Goal: Transaction & Acquisition: Purchase product/service

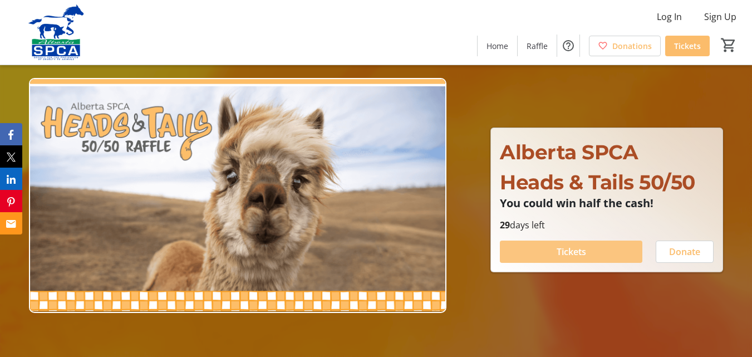
click at [577, 255] on span "Tickets" at bounding box center [570, 251] width 29 height 13
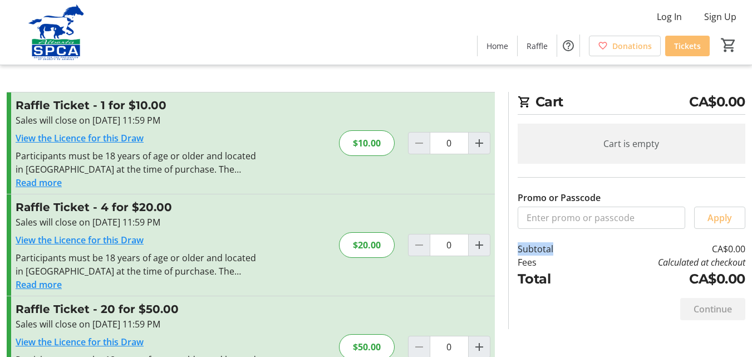
drag, startPoint x: 577, startPoint y: 255, endPoint x: 760, endPoint y: 208, distance: 188.4
click at [752, 208] on html "Log In Sign Up Home Raffle Donations Tickets 0 Home Raffle Donations Tickets Ca…" at bounding box center [376, 256] width 752 height 512
click at [29, 284] on button "Read more" at bounding box center [39, 284] width 46 height 13
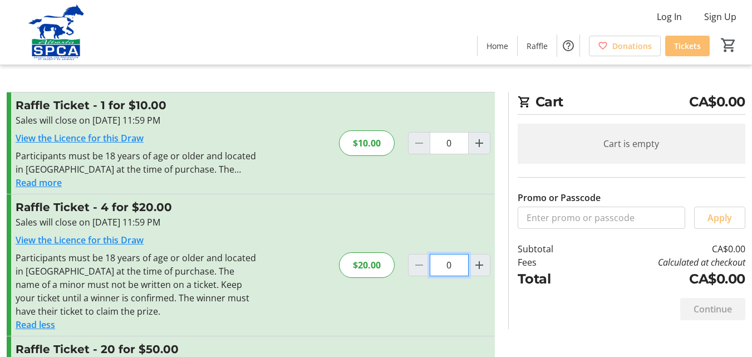
drag, startPoint x: 416, startPoint y: 320, endPoint x: 461, endPoint y: 266, distance: 70.7
click at [461, 266] on div "Raffle Ticket - 4 for $20.00 Sales will close on [DATE] 11:59 PM View the Licen…" at bounding box center [251, 264] width 488 height 141
drag, startPoint x: 461, startPoint y: 266, endPoint x: 439, endPoint y: 265, distance: 21.7
click at [439, 265] on input "0" at bounding box center [449, 265] width 39 height 22
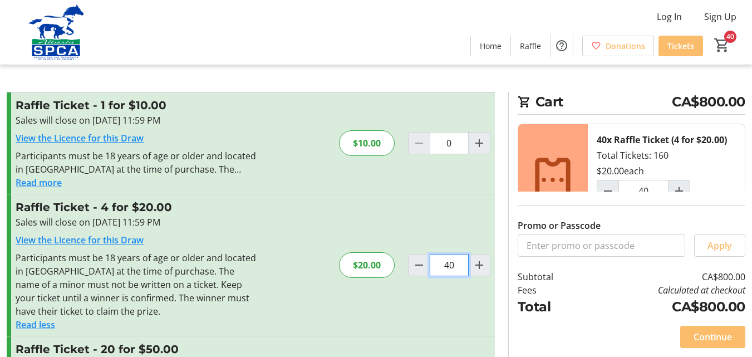
click at [449, 264] on input "40" at bounding box center [449, 265] width 39 height 22
drag, startPoint x: 442, startPoint y: 264, endPoint x: 453, endPoint y: 265, distance: 11.1
click at [453, 265] on input "40" at bounding box center [449, 265] width 39 height 22
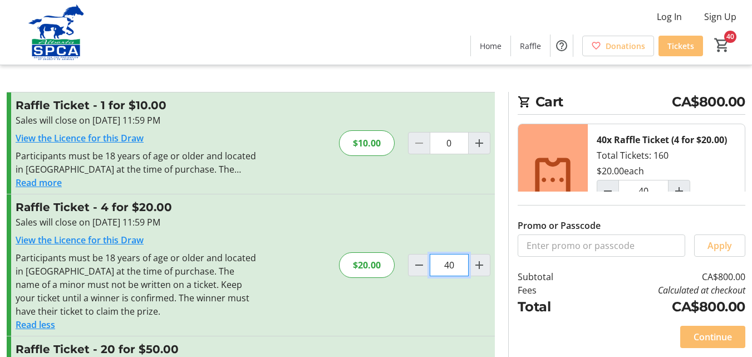
click at [453, 265] on input "40" at bounding box center [449, 265] width 39 height 22
drag, startPoint x: 453, startPoint y: 264, endPoint x: 426, endPoint y: 269, distance: 27.8
click at [426, 269] on div "40" at bounding box center [449, 265] width 82 height 22
click at [426, 269] on span "Decrement by one" at bounding box center [418, 264] width 21 height 21
type input "39"
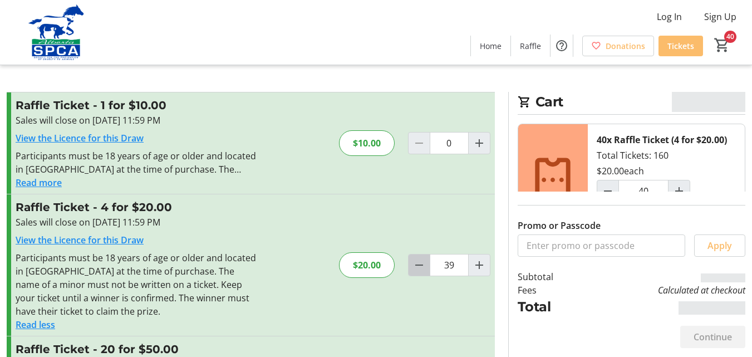
type input "39"
click at [426, 269] on span "Decrement by one" at bounding box center [418, 264] width 21 height 21
type input "38"
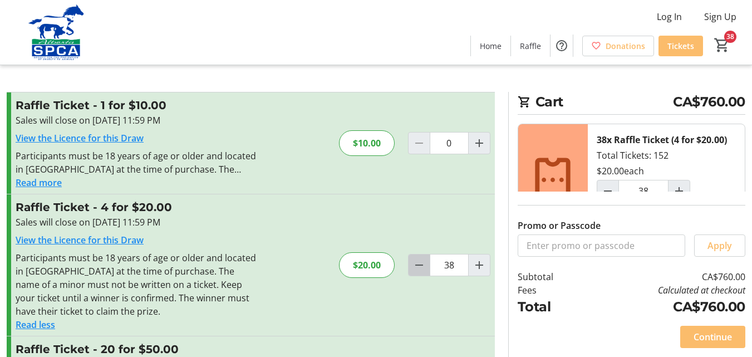
click at [426, 269] on span "Decrement by one" at bounding box center [418, 264] width 21 height 21
type input "36"
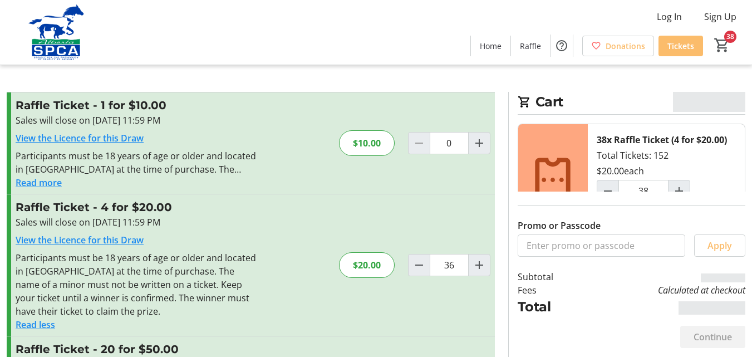
type input "36"
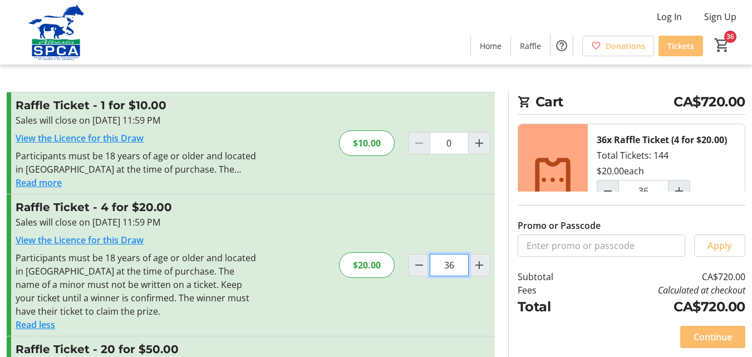
drag, startPoint x: 453, startPoint y: 265, endPoint x: 431, endPoint y: 272, distance: 22.5
click at [431, 272] on input "36" at bounding box center [449, 265] width 39 height 22
drag, startPoint x: 453, startPoint y: 263, endPoint x: 445, endPoint y: 264, distance: 8.9
click at [445, 264] on input "4" at bounding box center [449, 265] width 39 height 22
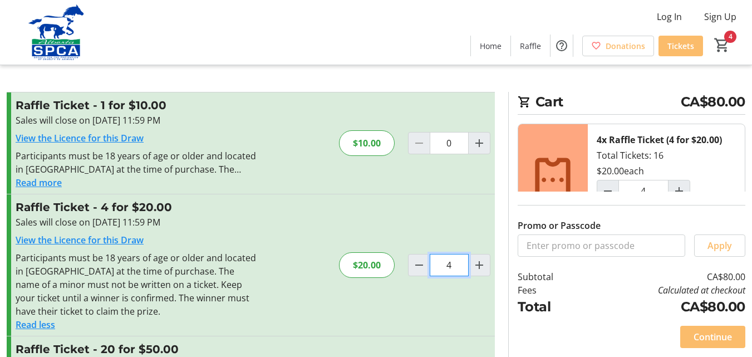
type input "14"
drag, startPoint x: 453, startPoint y: 266, endPoint x: 433, endPoint y: 265, distance: 19.5
click at [433, 265] on input "14" at bounding box center [449, 265] width 39 height 22
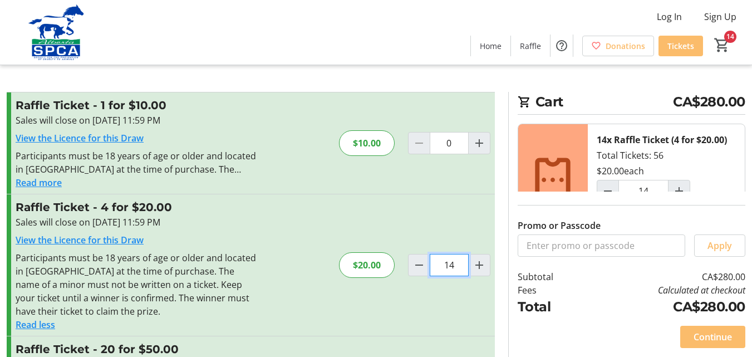
type input "4"
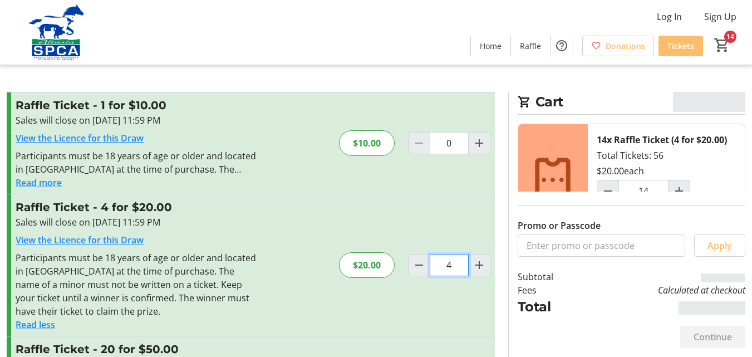
type input "4"
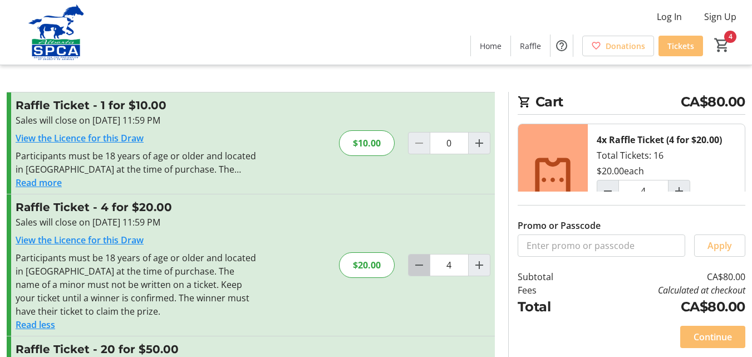
click at [420, 265] on mat-icon "Decrement by one" at bounding box center [418, 264] width 13 height 13
type input "3"
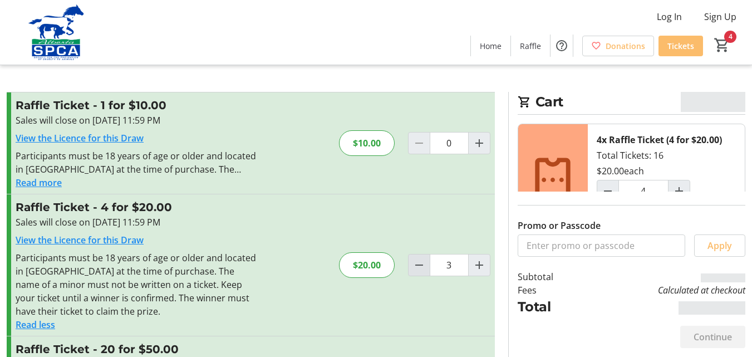
type input "3"
click at [420, 265] on mat-icon "Decrement by one" at bounding box center [418, 264] width 13 height 13
type input "2"
click at [420, 265] on mat-icon "Decrement by one" at bounding box center [418, 264] width 13 height 13
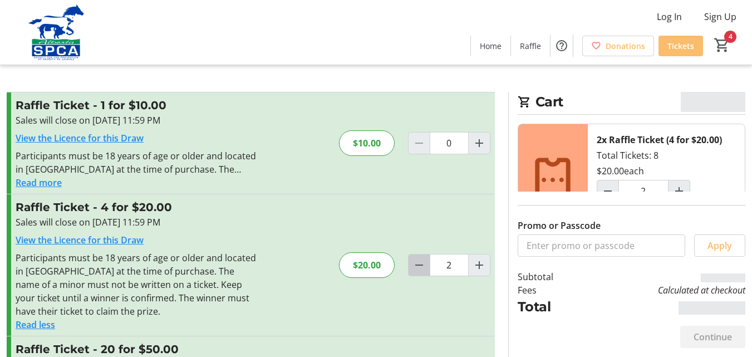
type input "1"
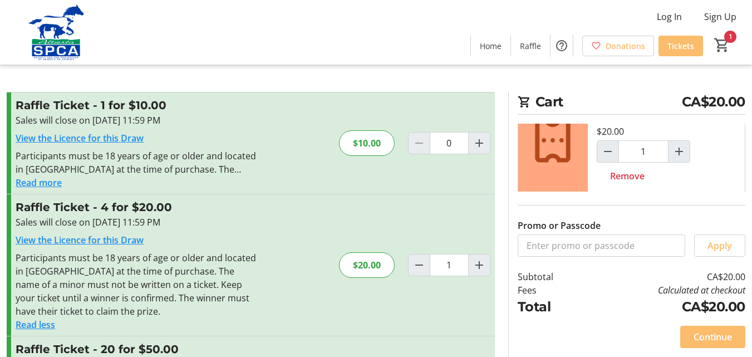
scroll to position [45, 0]
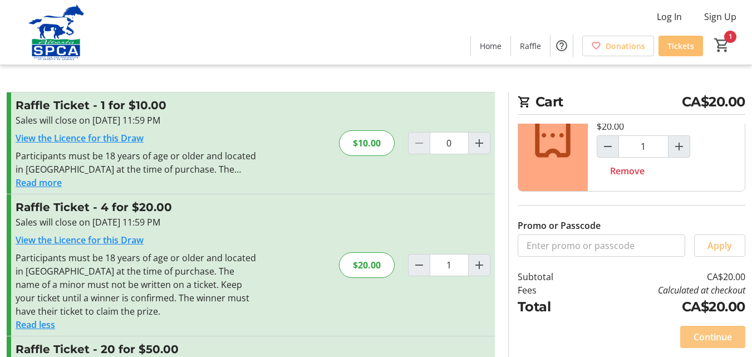
click at [718, 335] on span "Continue" at bounding box center [712, 336] width 38 height 13
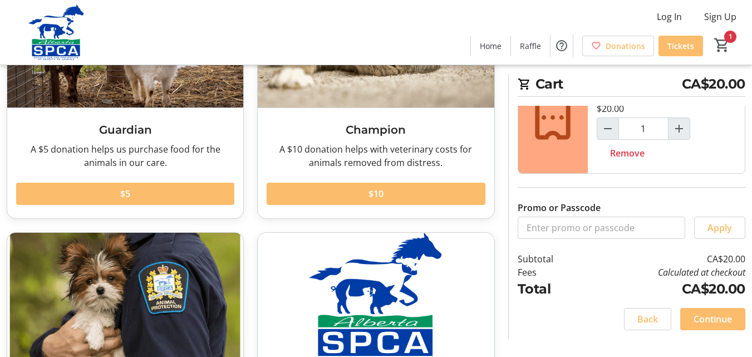
scroll to position [152, 0]
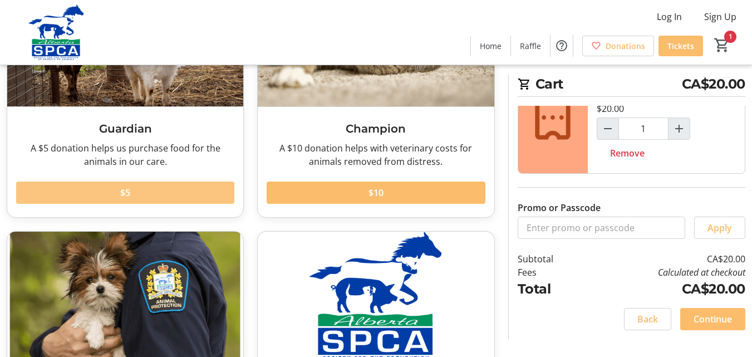
click at [133, 191] on span at bounding box center [125, 192] width 218 height 27
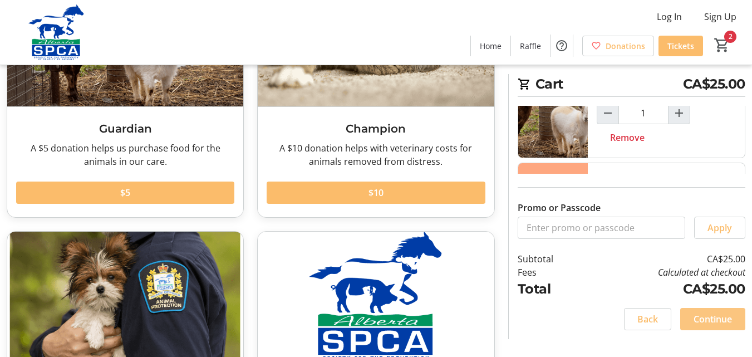
click at [718, 317] on span "Continue" at bounding box center [712, 318] width 38 height 13
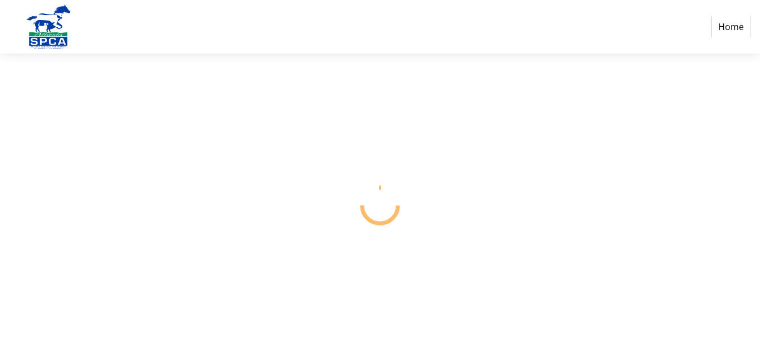
select select "CA"
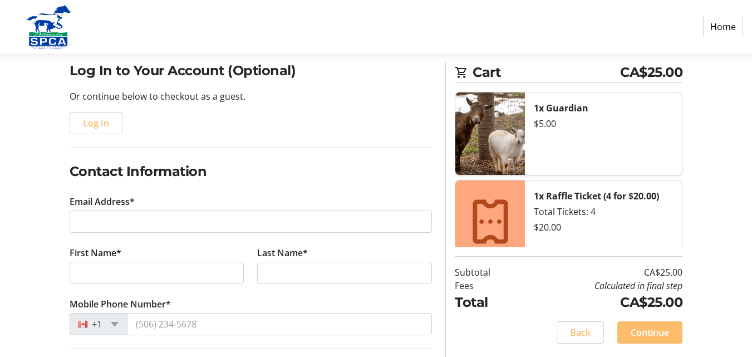
scroll to position [114, 0]
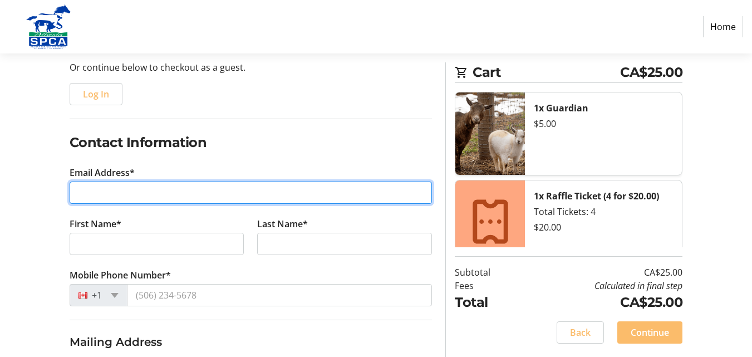
click at [91, 191] on input "Email Address*" at bounding box center [251, 192] width 363 height 22
type input "[EMAIL_ADDRESS][DOMAIN_NAME]"
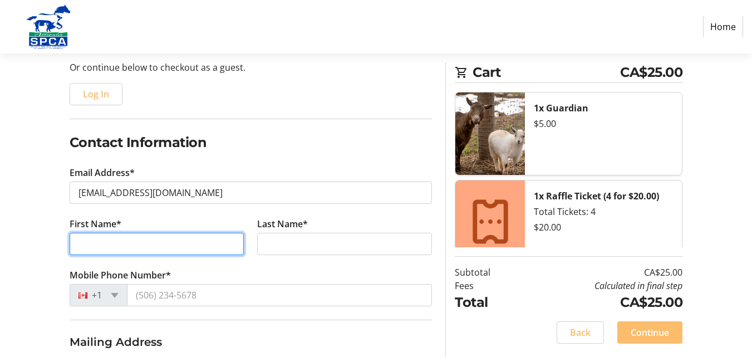
type input "[PERSON_NAME]"
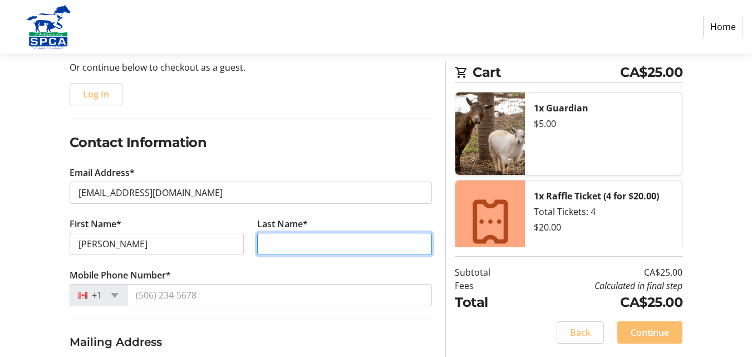
type input "[PERSON_NAME]"
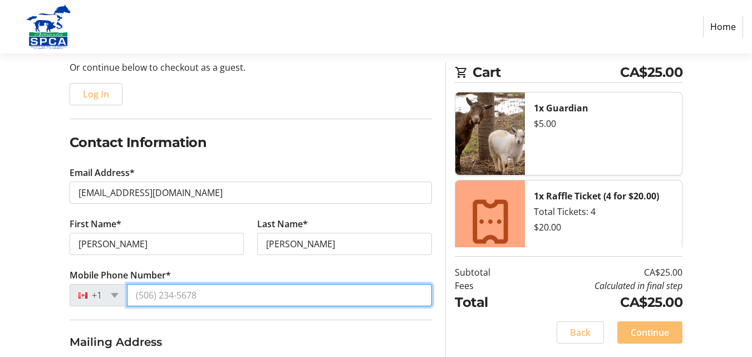
type input "[PHONE_NUMBER]"
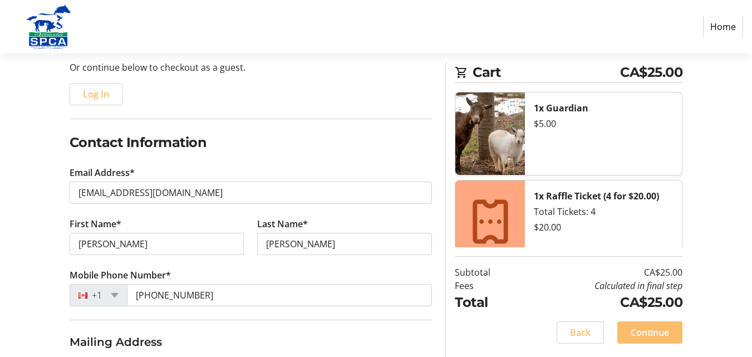
type input "[STREET_ADDRESS]"
type input "Camrose"
select select "AB"
type input "T4V0T6"
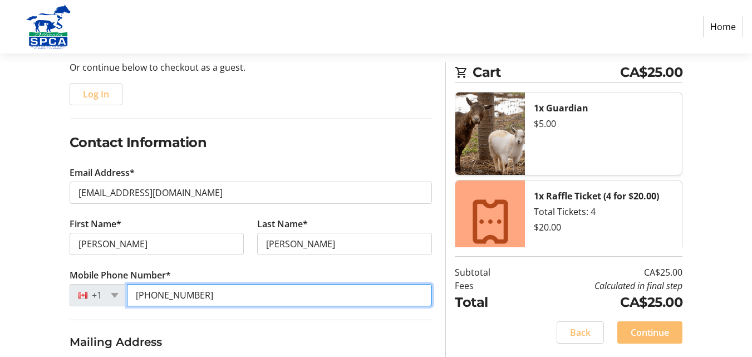
click at [232, 302] on input "[PHONE_NUMBER]" at bounding box center [279, 295] width 305 height 22
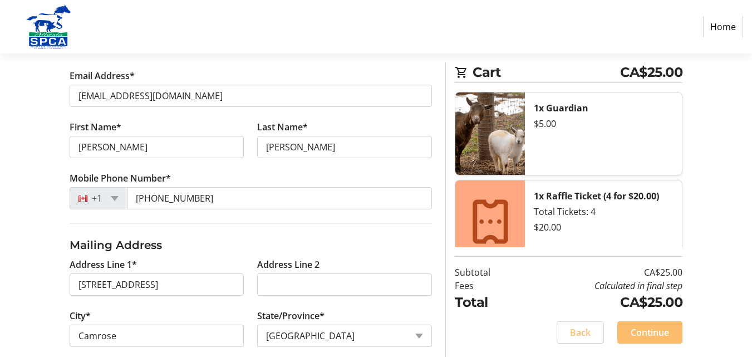
scroll to position [281, 0]
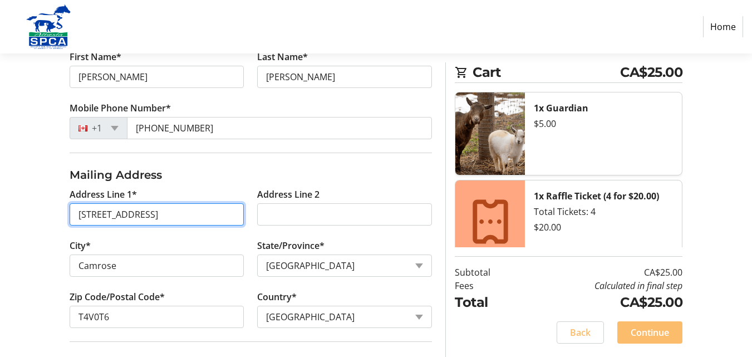
drag, startPoint x: 145, startPoint y: 213, endPoint x: 34, endPoint y: 211, distance: 110.7
click at [36, 211] on div "Log In to Your Account (Optional) Or continue below to checkout as a guest. Log…" at bounding box center [376, 144] width 752 height 559
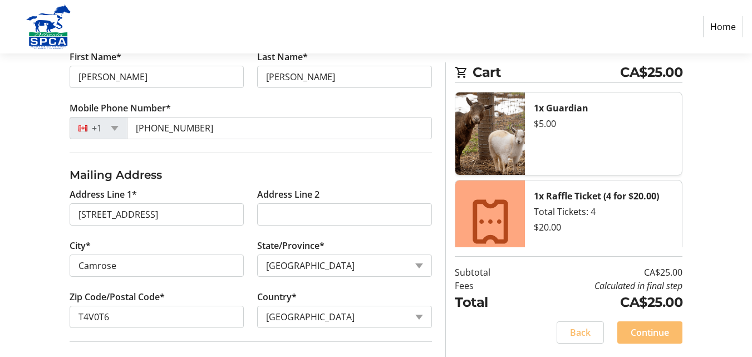
click at [34, 211] on div "Log In to Your Account (Optional) Or continue below to checkout as a guest. Log…" at bounding box center [376, 144] width 752 height 559
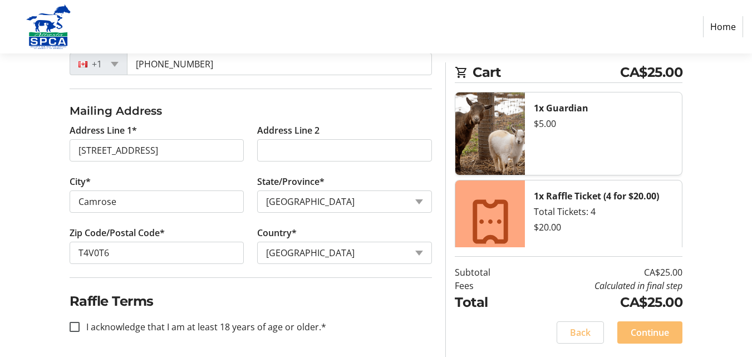
scroll to position [348, 0]
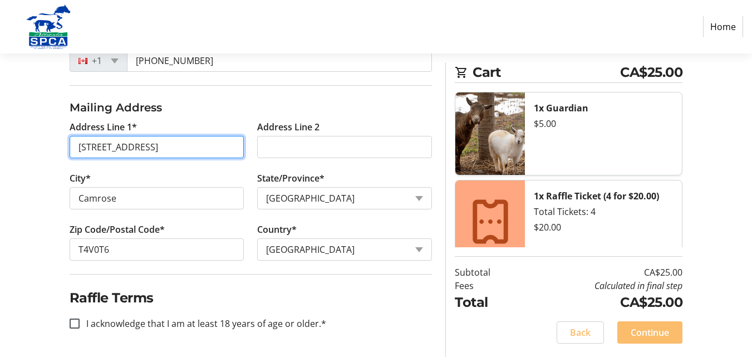
drag, startPoint x: 154, startPoint y: 146, endPoint x: 10, endPoint y: 151, distance: 144.2
click at [10, 151] on div "Log In to Your Account (Optional) Or continue below to checkout as a guest. Log…" at bounding box center [376, 76] width 752 height 559
drag, startPoint x: 147, startPoint y: 146, endPoint x: 60, endPoint y: 149, distance: 87.4
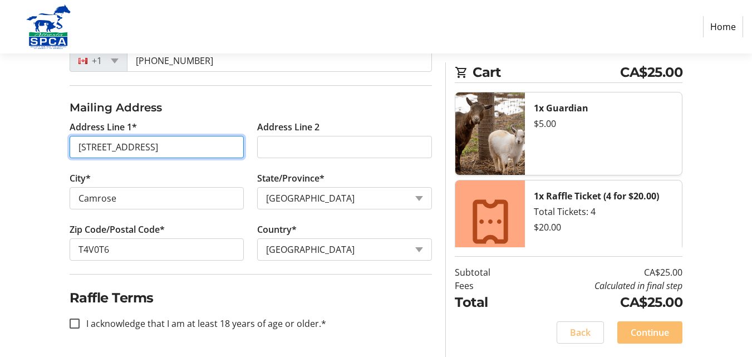
click at [60, 149] on div "Log In to Your Account (Optional) Or continue below to checkout as a guest. Log…" at bounding box center [376, 76] width 752 height 559
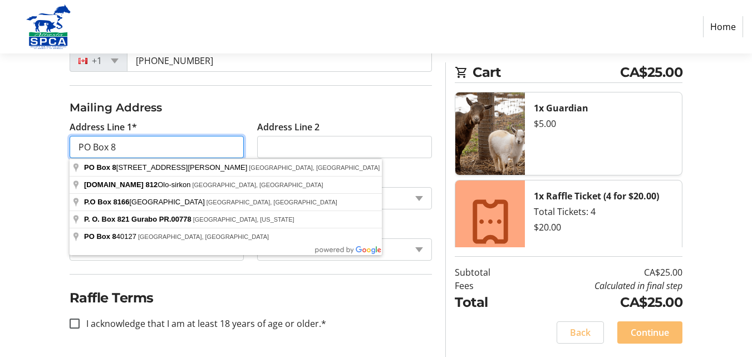
type input "PO Box 8"
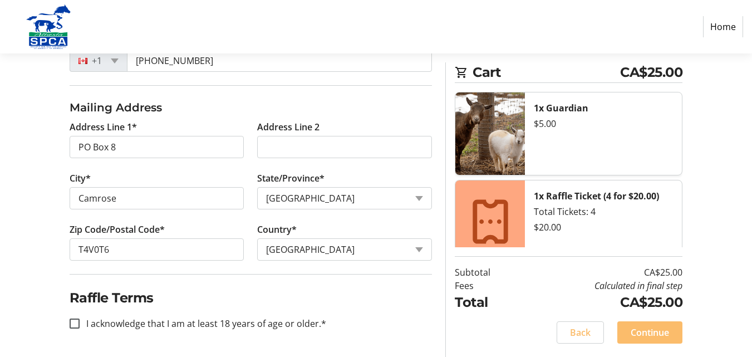
drag, startPoint x: 22, startPoint y: 186, endPoint x: 23, endPoint y: 180, distance: 6.1
click at [23, 180] on div "Log In to Your Account (Optional) Or continue below to checkout as a guest. Log…" at bounding box center [376, 76] width 752 height 559
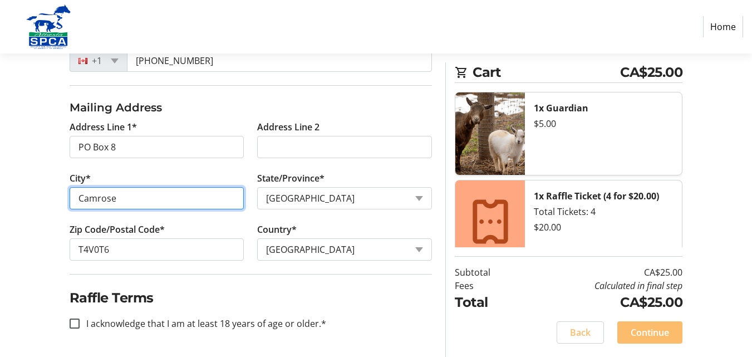
drag, startPoint x: 122, startPoint y: 199, endPoint x: 41, endPoint y: 204, distance: 80.8
click at [41, 204] on div "Log In to Your Account (Optional) Or continue below to checkout as a guest. Log…" at bounding box center [376, 76] width 752 height 559
type input "New Sarepta"
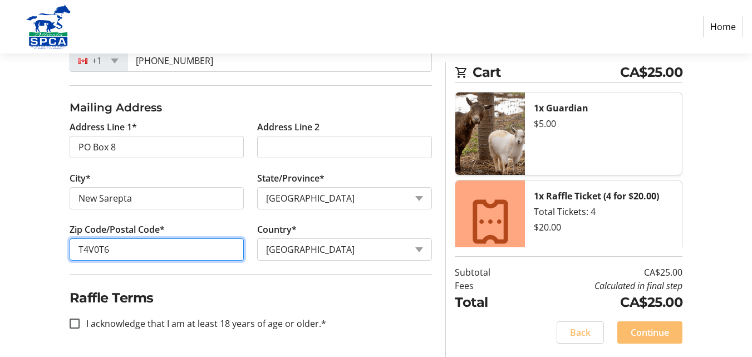
drag, startPoint x: 115, startPoint y: 248, endPoint x: 51, endPoint y: 252, distance: 63.6
click at [51, 252] on div "Log In to Your Account (Optional) Or continue below to checkout as a guest. Log…" at bounding box center [376, 76] width 752 height 559
type input "T0B3M0"
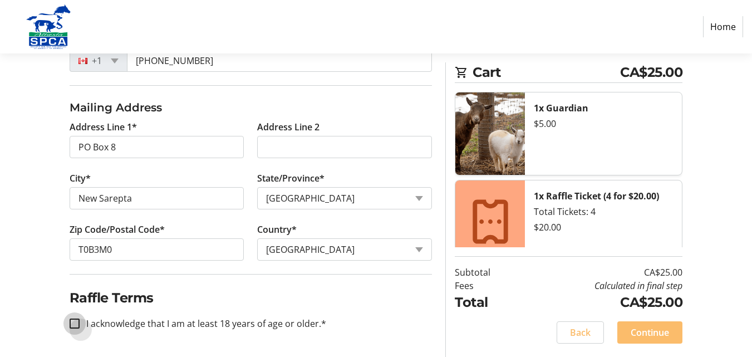
click at [75, 320] on input "I acknowledge that I am at least 18 years of age or older.*" at bounding box center [75, 323] width 10 height 10
checkbox input "true"
click at [665, 334] on span "Continue" at bounding box center [649, 332] width 38 height 13
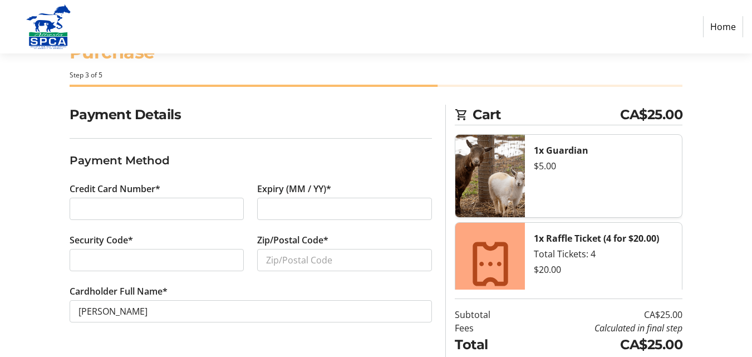
scroll to position [83, 0]
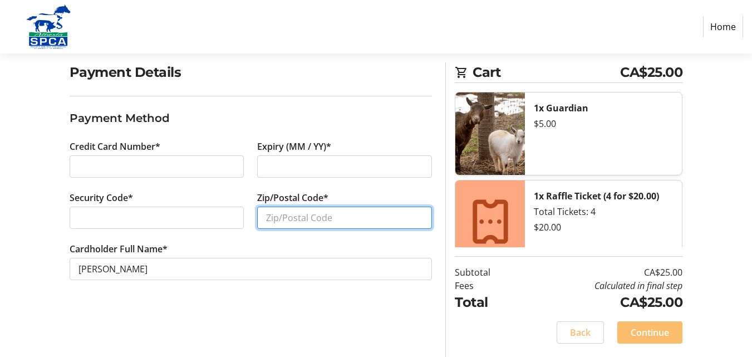
click at [264, 216] on input "Zip/Postal Code*" at bounding box center [344, 217] width 175 height 22
type input "T0B3M0"
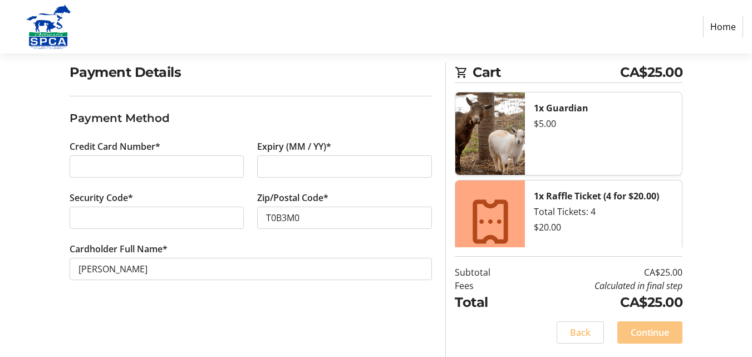
click at [642, 331] on span "Continue" at bounding box center [649, 332] width 38 height 13
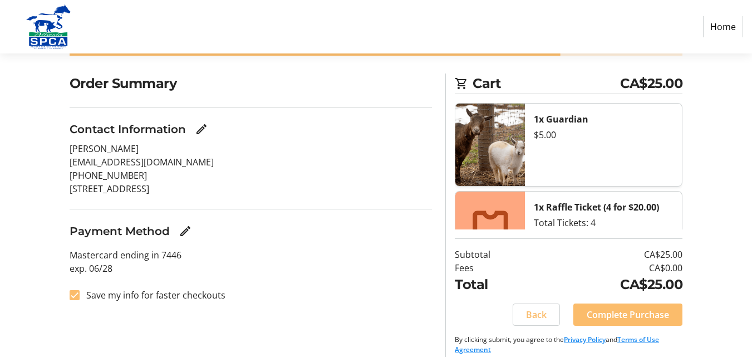
scroll to position [76, 0]
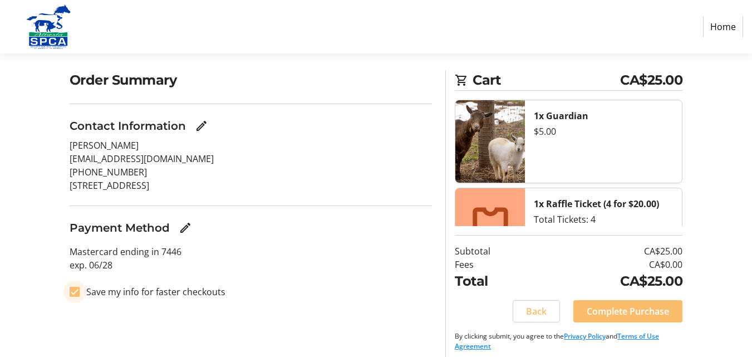
click at [78, 292] on input "Save my info for faster checkouts" at bounding box center [75, 292] width 10 height 10
checkbox input "false"
click at [625, 313] on span "Complete Purchase" at bounding box center [627, 310] width 82 height 13
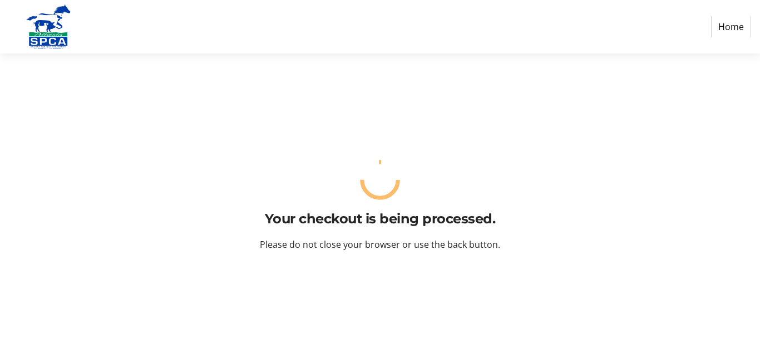
click at [625, 313] on div "Your checkout is being processed. Please do not close your browser or use the b…" at bounding box center [380, 204] width 760 height 303
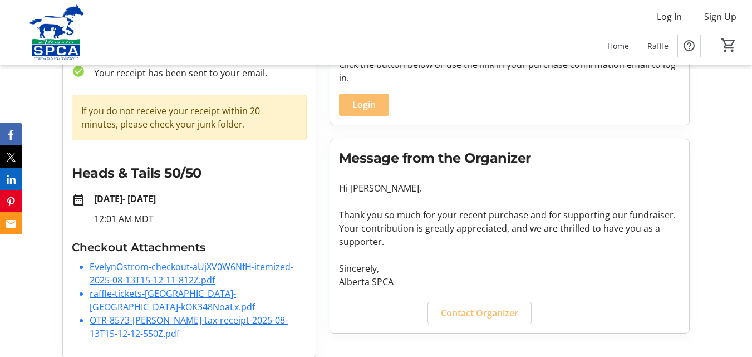
scroll to position [87, 0]
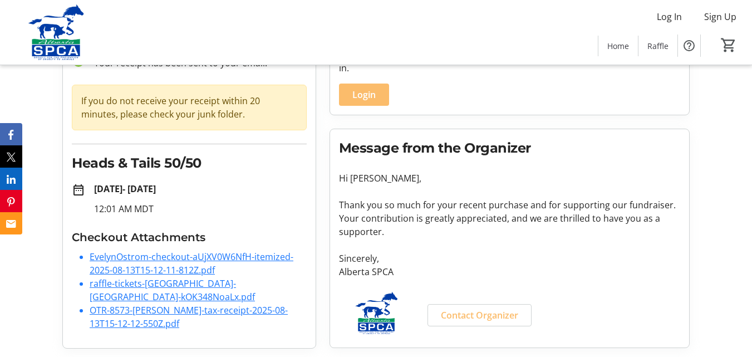
click at [194, 258] on link "EvelynOstrom-checkout-aUjXV0W6NfH-itemized-2025-08-13T15-12-11-812Z.pdf" at bounding box center [192, 263] width 204 height 26
click at [615, 158] on tr-organization-message "Message from the Organizer Hi [PERSON_NAME], Thank you so much for your recent …" at bounding box center [509, 238] width 341 height 200
click at [193, 282] on link "raffle-tickets-[GEOGRAPHIC_DATA]-[GEOGRAPHIC_DATA]-kOK348NoaLx.pdf" at bounding box center [172, 290] width 165 height 26
click at [726, 171] on tr-checkout-order-details-ui "Purchase Complete! check_circle Your receipt has been sent to your email. If yo…" at bounding box center [376, 185] width 752 height 343
